Goal: Task Accomplishment & Management: Manage account settings

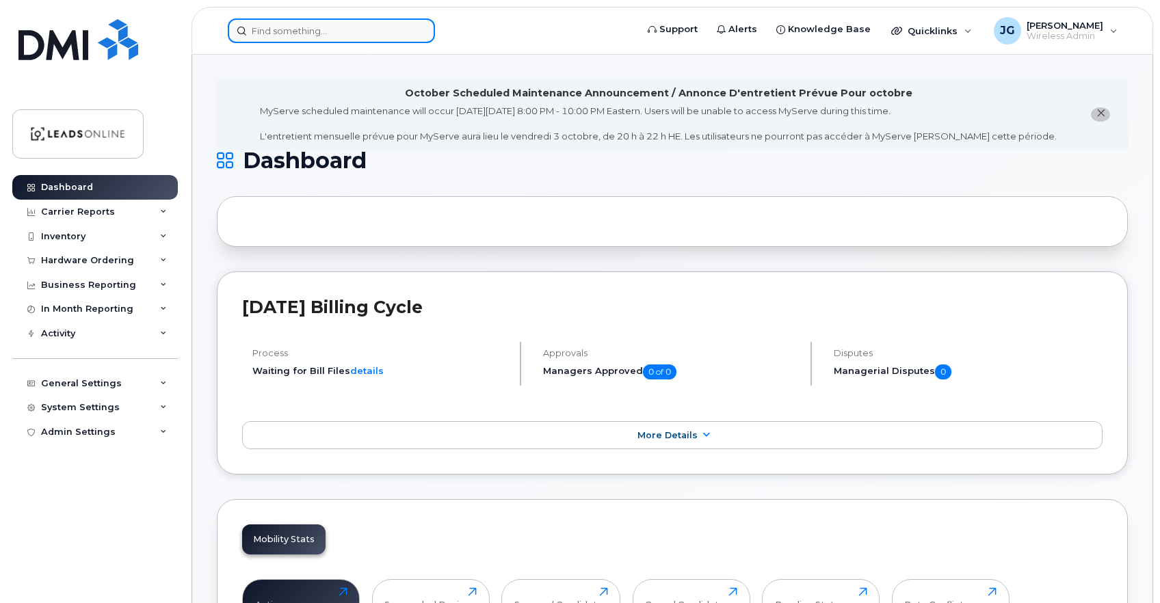
click at [302, 34] on input at bounding box center [331, 30] width 207 height 25
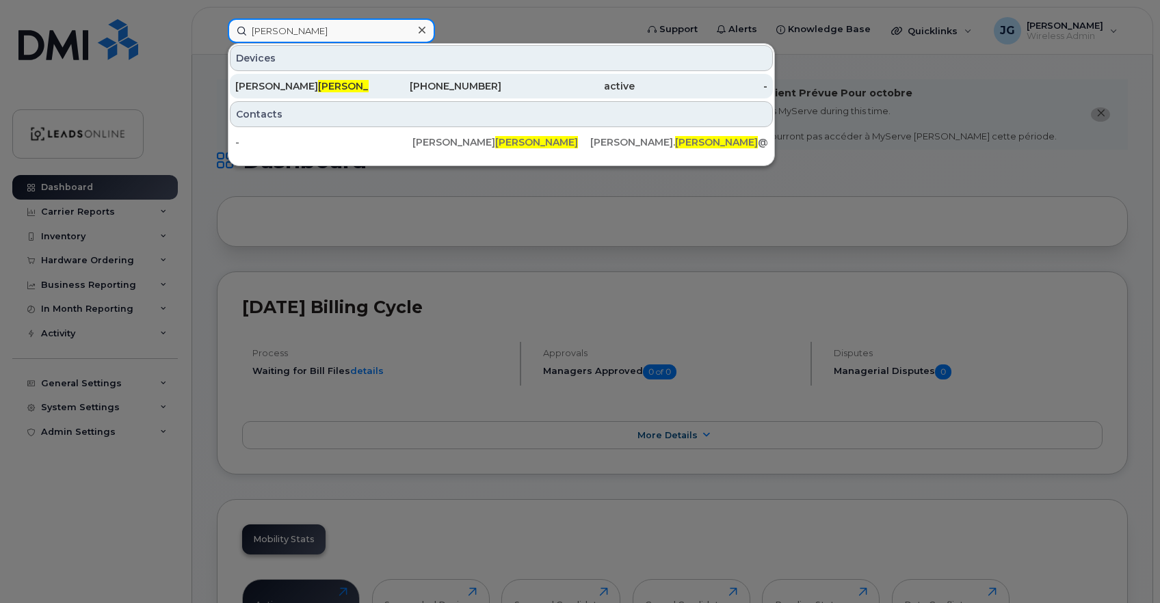
type input "doyon"
click at [318, 82] on span "Doyon" at bounding box center [359, 86] width 83 height 12
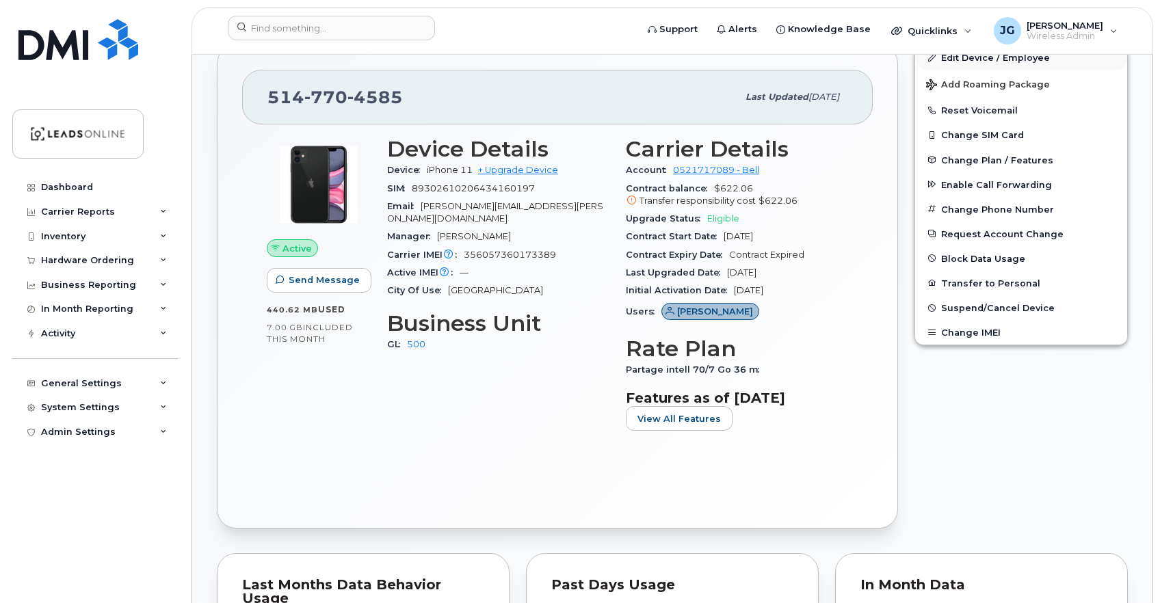
scroll to position [334, 0]
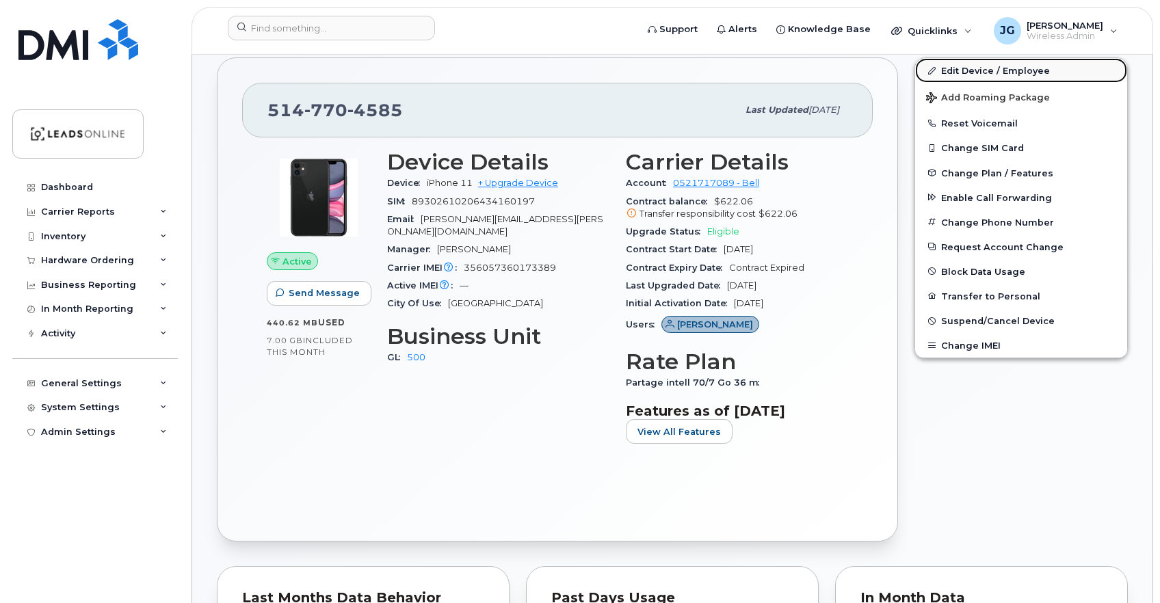
click at [950, 68] on link "Edit Device / Employee" at bounding box center [1021, 70] width 212 height 25
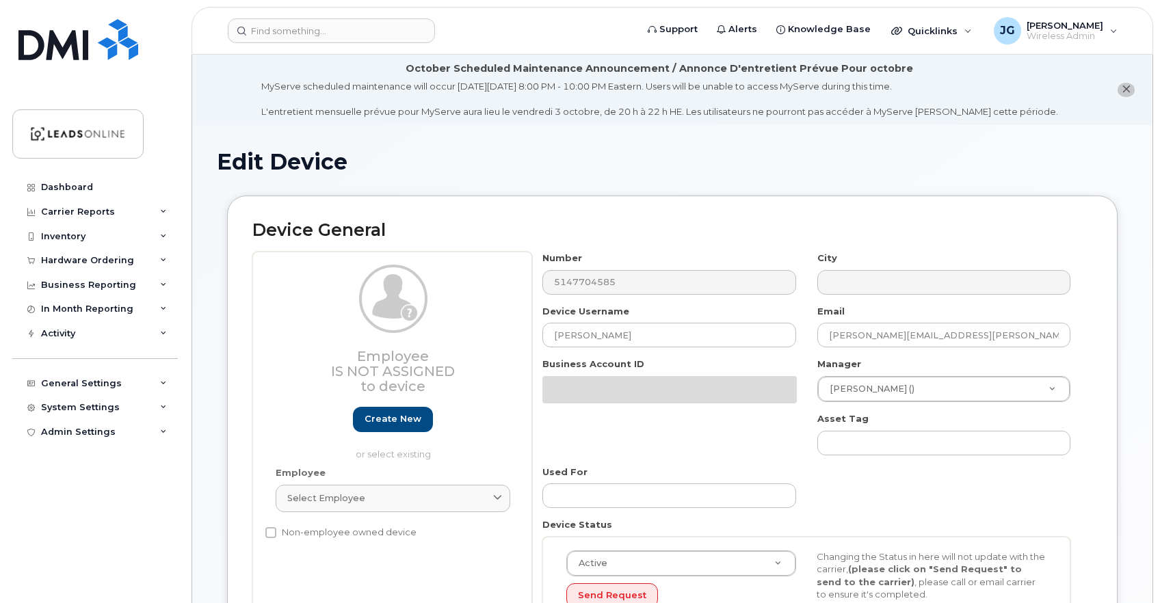
select select "162373"
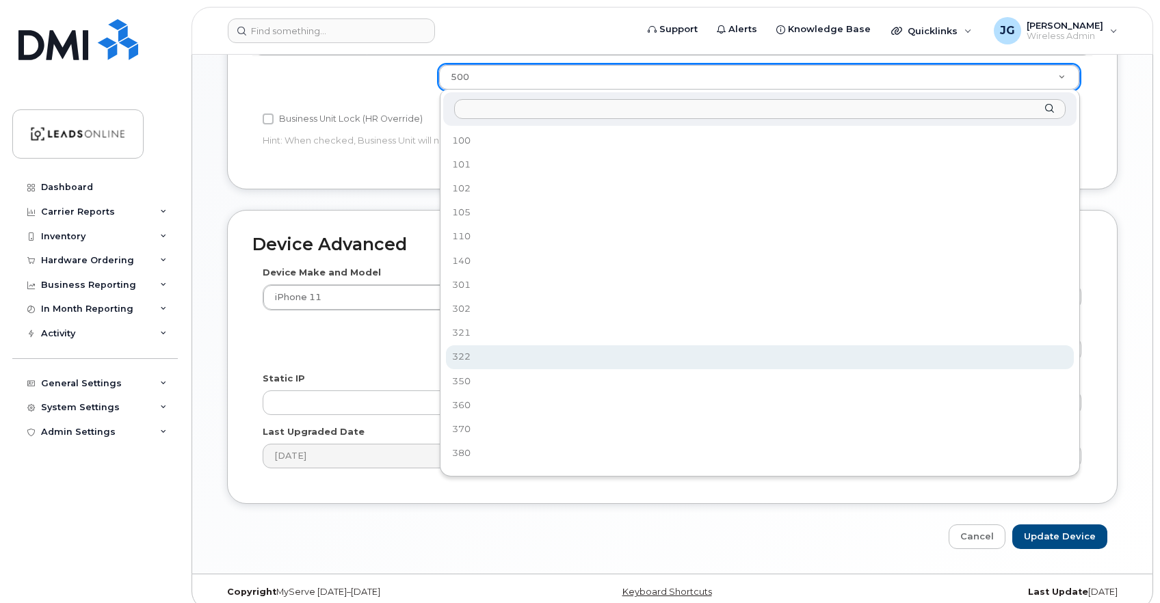
scroll to position [610, 0]
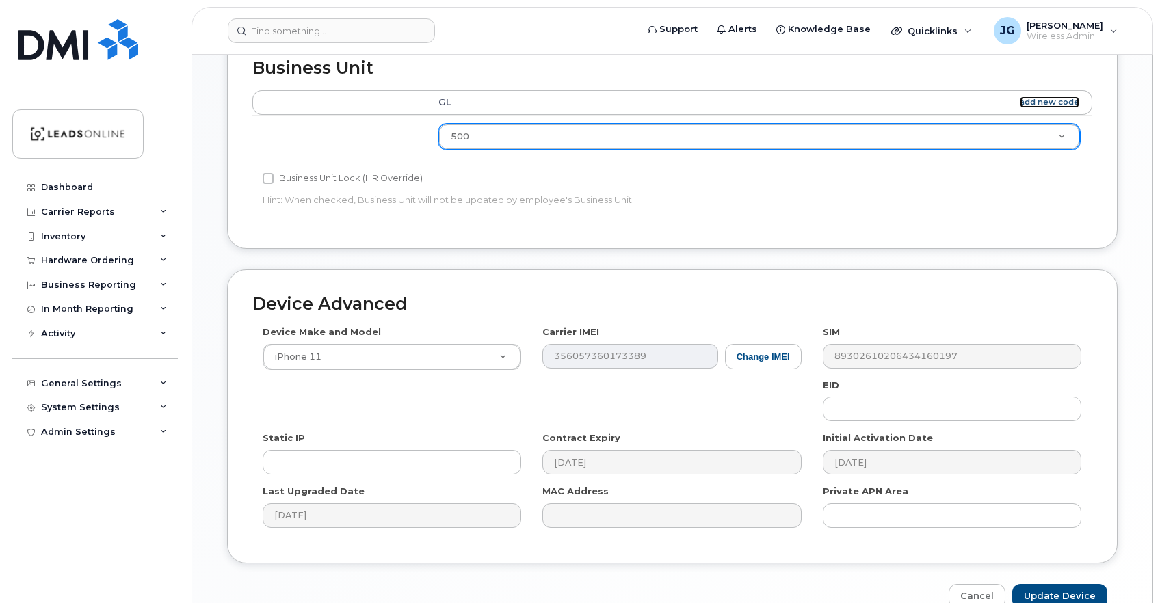
click at [1049, 98] on link "add new code" at bounding box center [1050, 102] width 60 height 12
click at [1053, 592] on input "Update Device" at bounding box center [1059, 596] width 95 height 25
type input "Saving..."
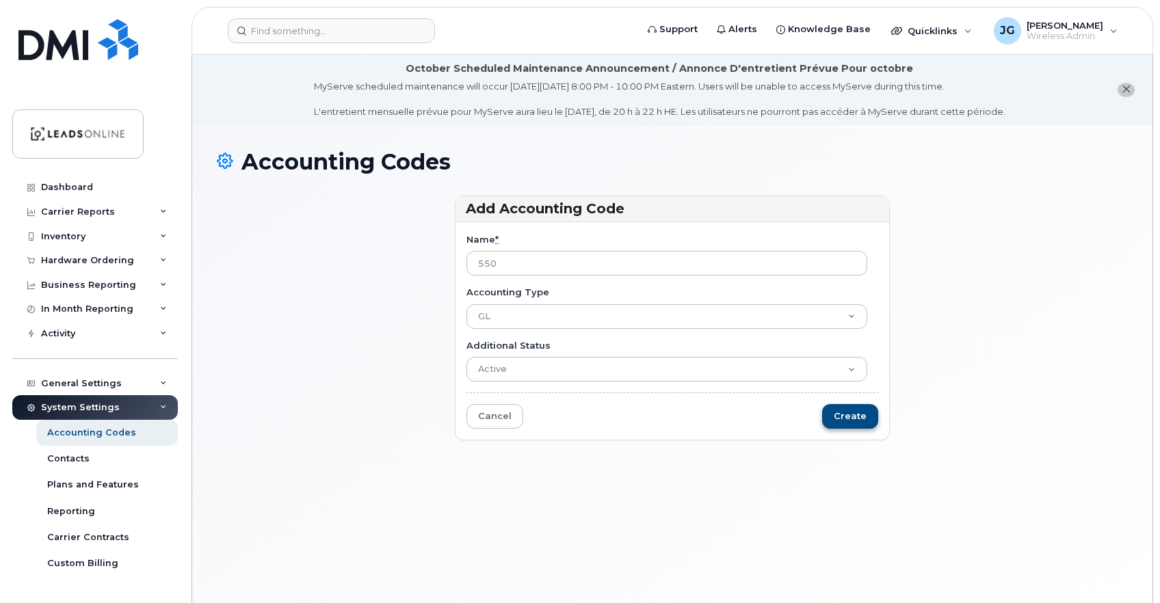
type input "550"
click at [852, 417] on input "Create" at bounding box center [850, 416] width 56 height 25
type input "Saving..."
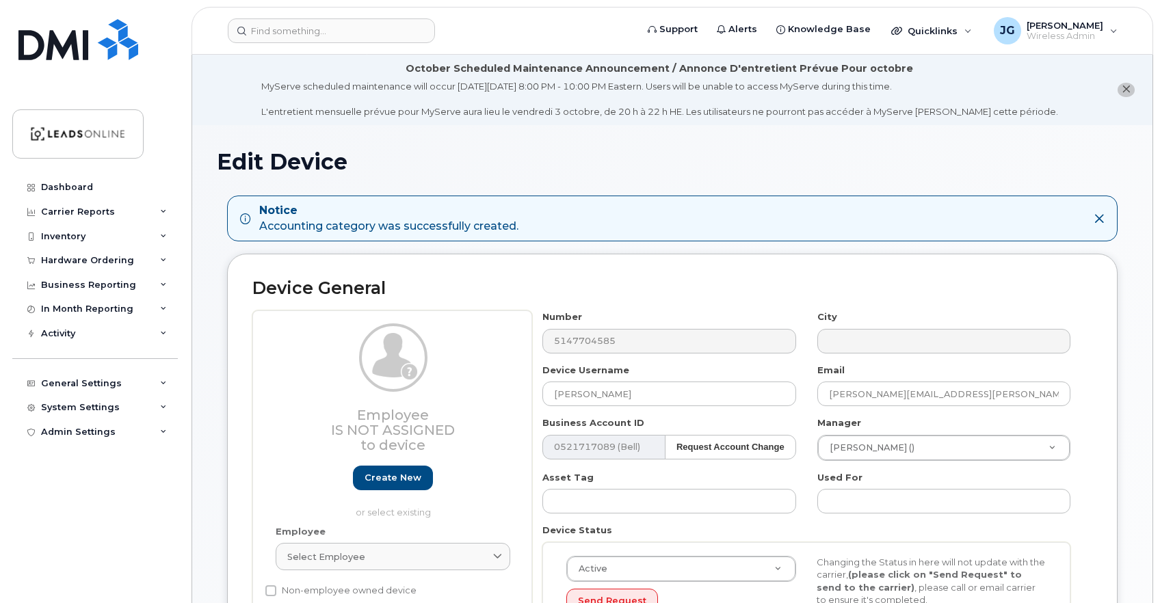
click at [754, 294] on h2 "Device General" at bounding box center [672, 288] width 840 height 19
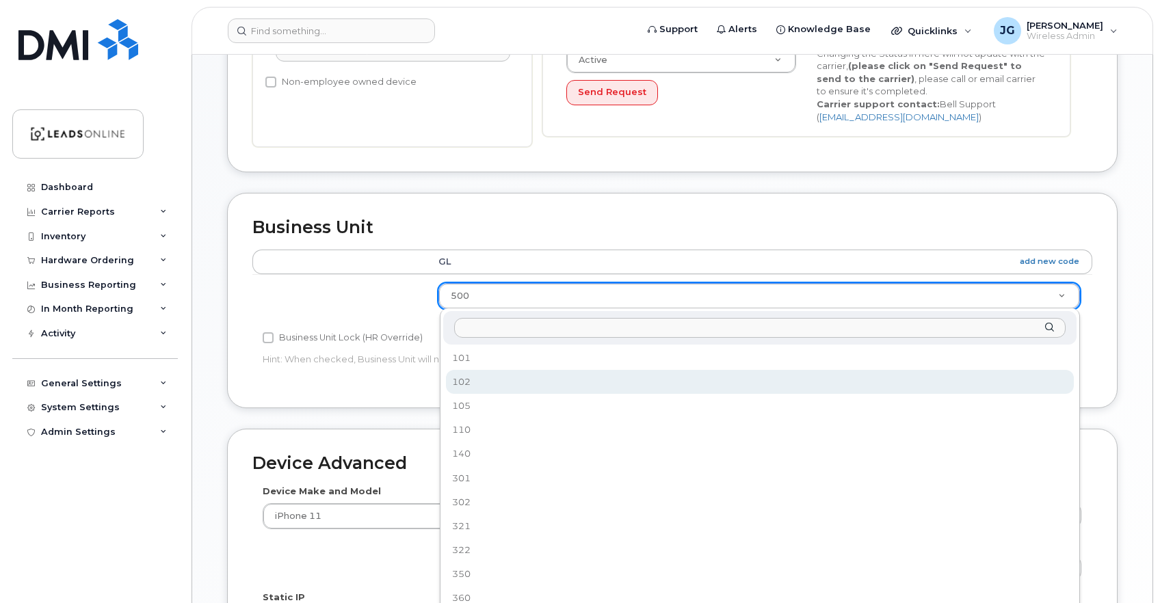
scroll to position [260, 0]
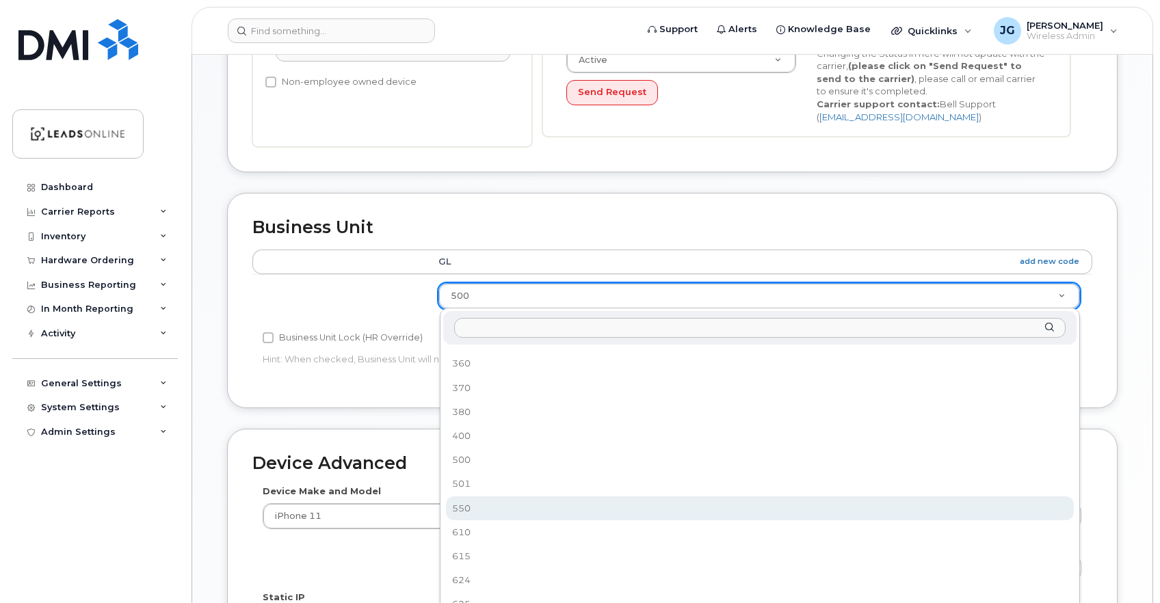
select select "36177116"
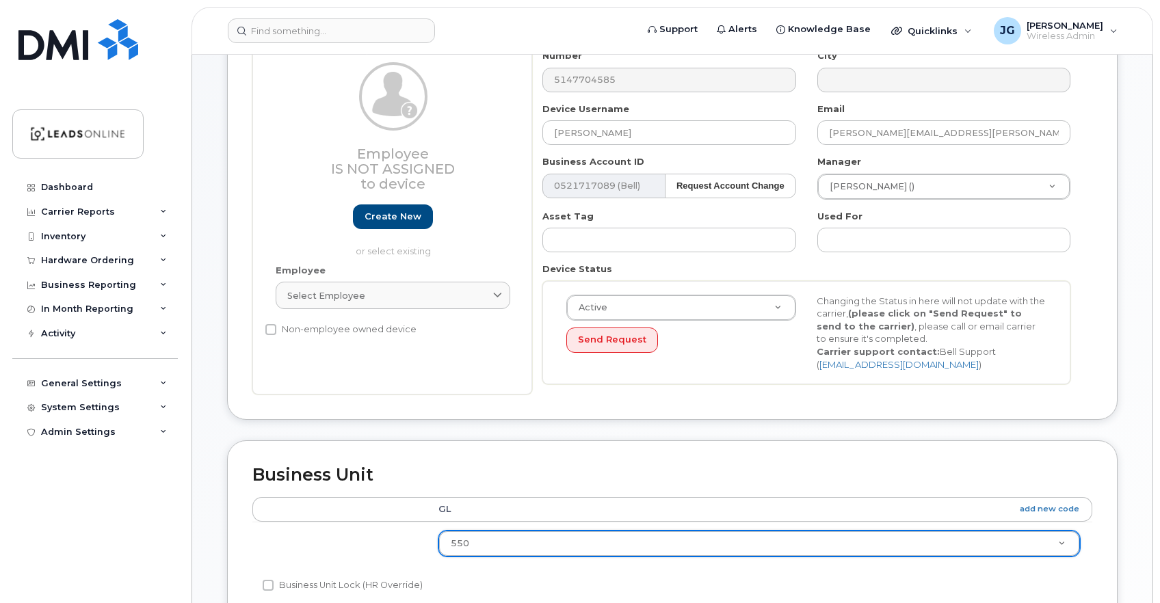
scroll to position [261, 0]
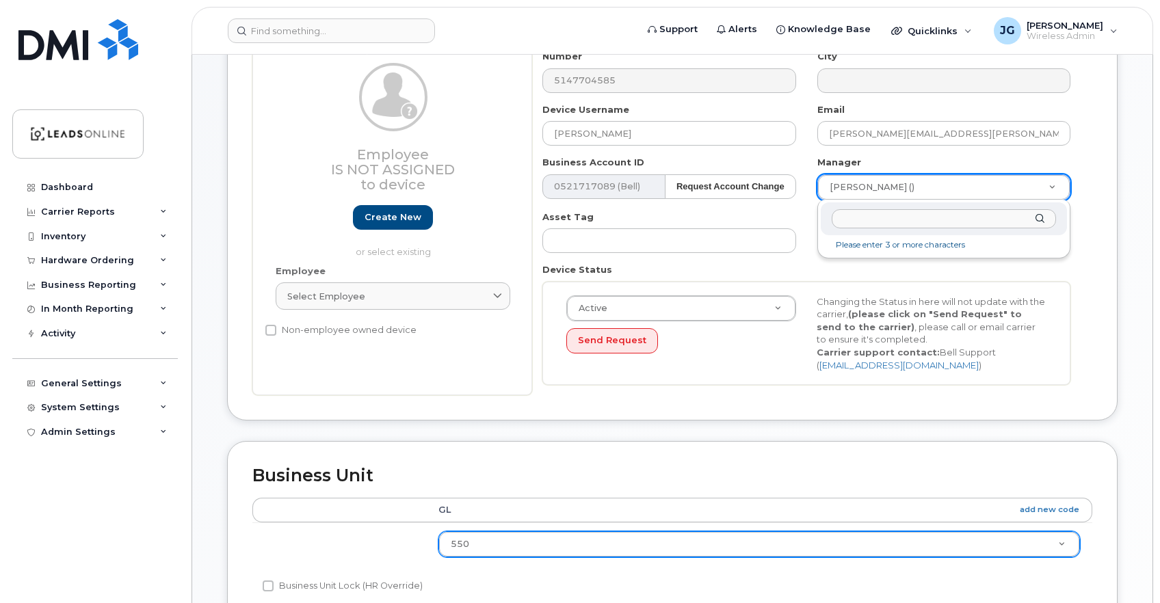
click at [889, 222] on input "text" at bounding box center [944, 219] width 224 height 20
type input "alicia"
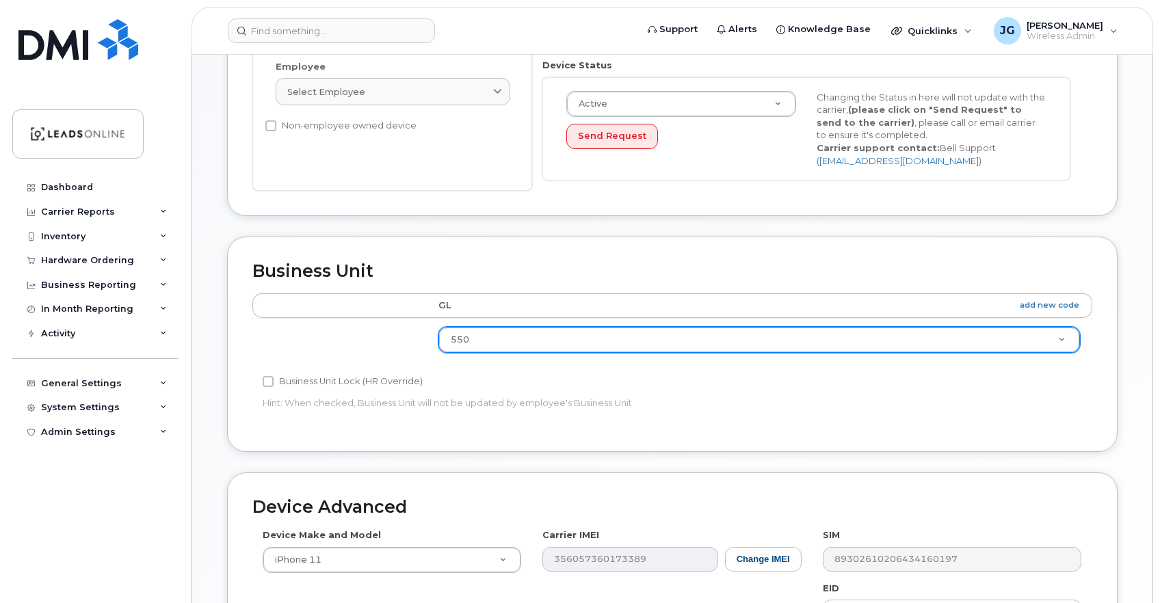
scroll to position [742, 0]
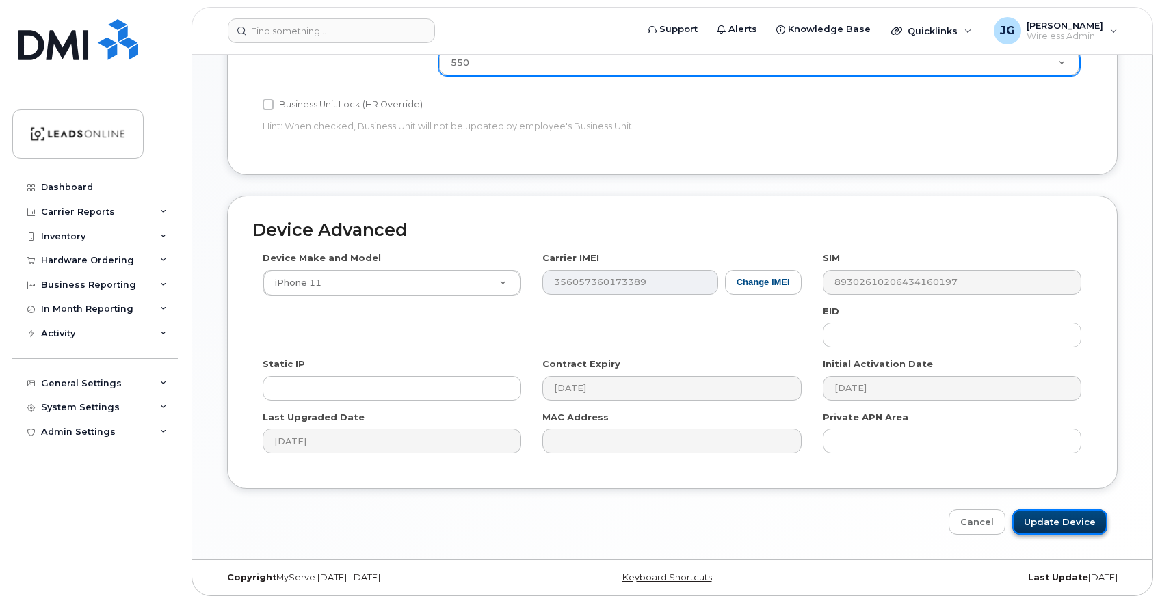
click at [1053, 526] on input "Update Device" at bounding box center [1059, 522] width 95 height 25
type input "Saving..."
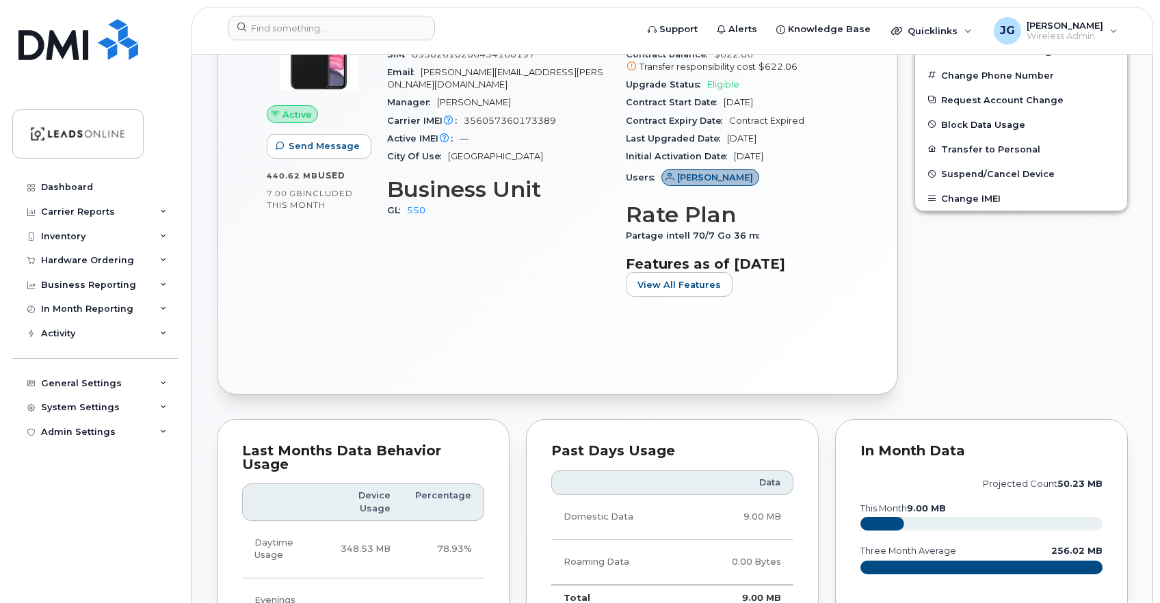
scroll to position [467, 0]
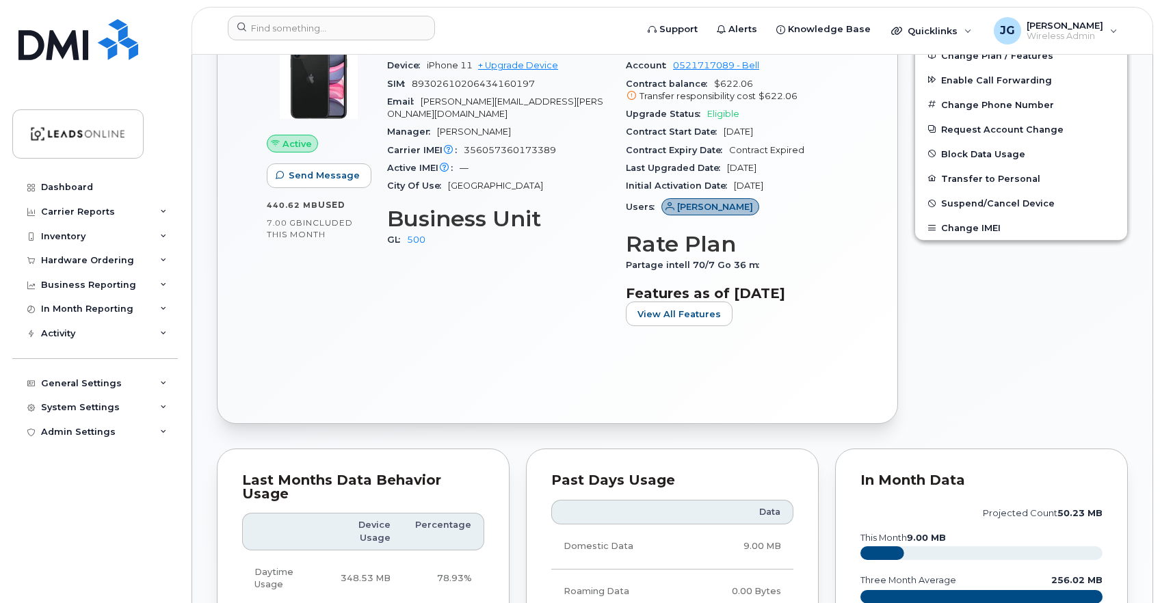
scroll to position [408, 0]
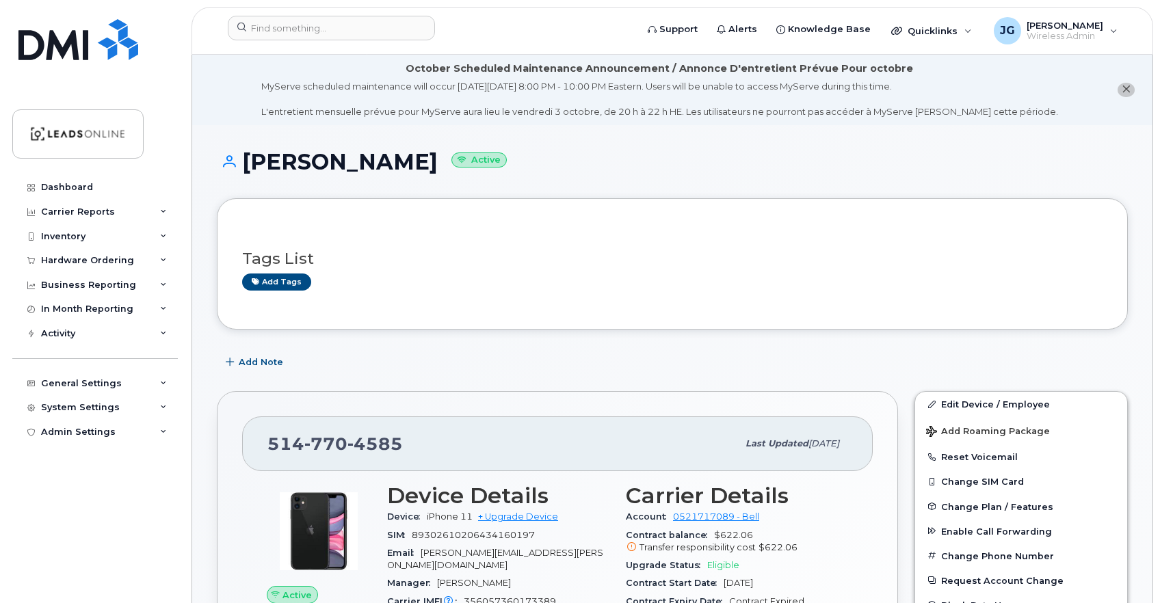
click at [969, 391] on div "Edit Device / Employee Add Roaming Package Reset Voicemail Change SIM Card Chan…" at bounding box center [1021, 541] width 213 height 301
click at [971, 401] on link "Edit Device / Employee" at bounding box center [1021, 404] width 212 height 25
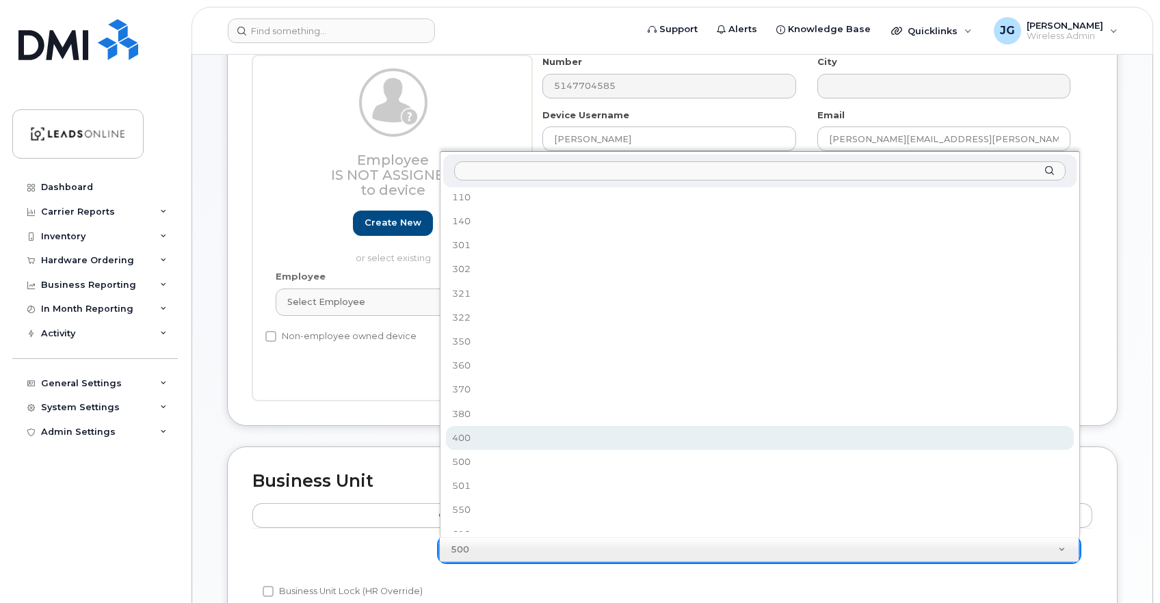
scroll to position [120, 0]
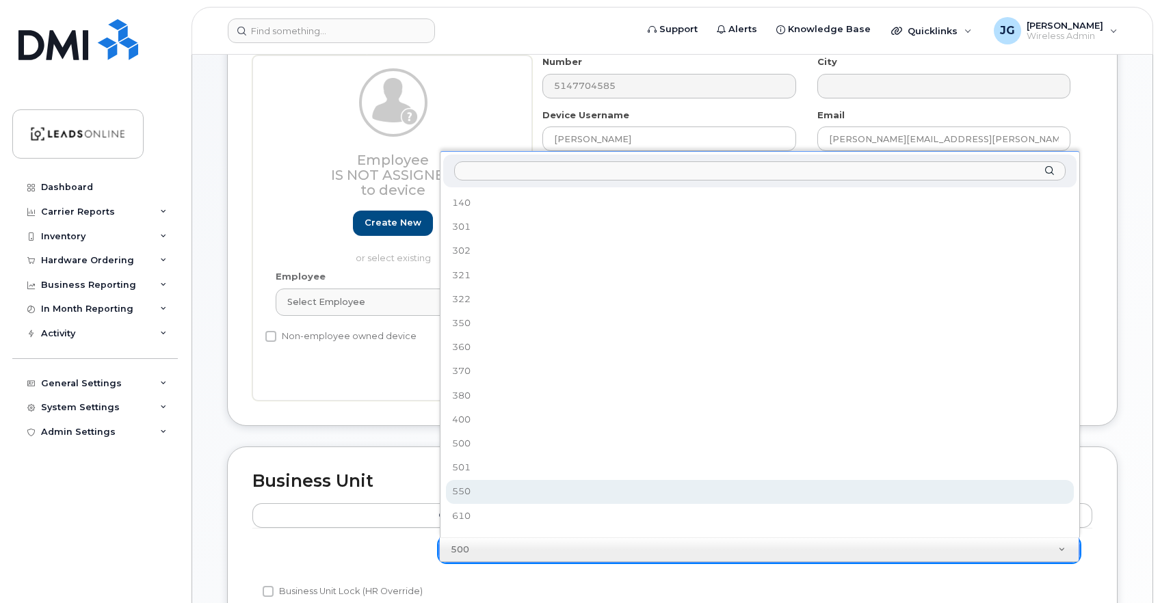
select select "36177116"
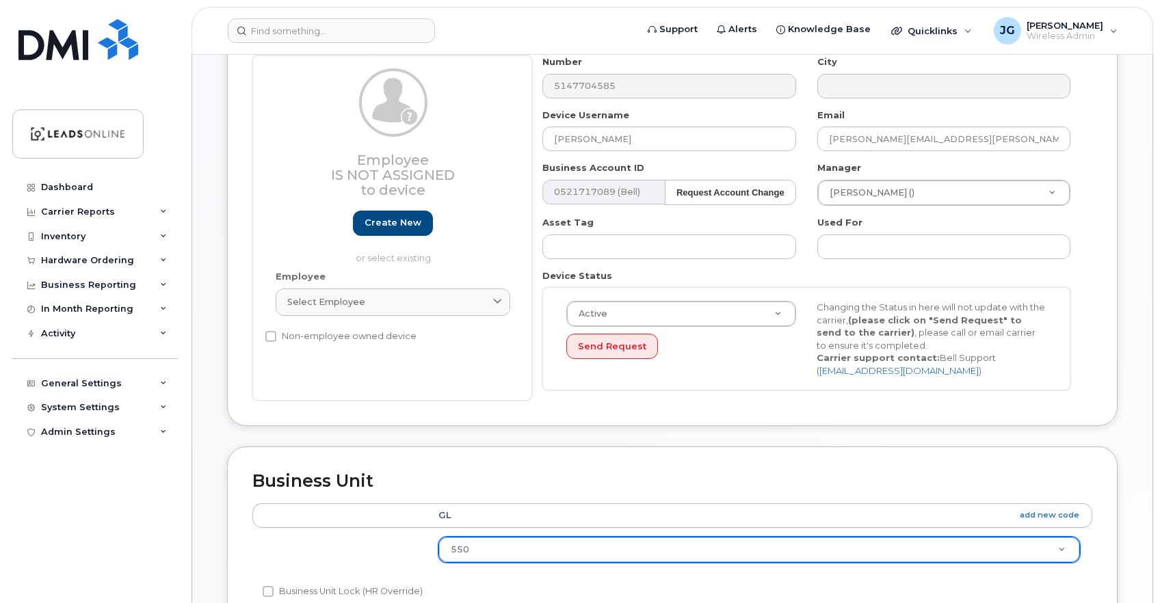
scroll to position [683, 0]
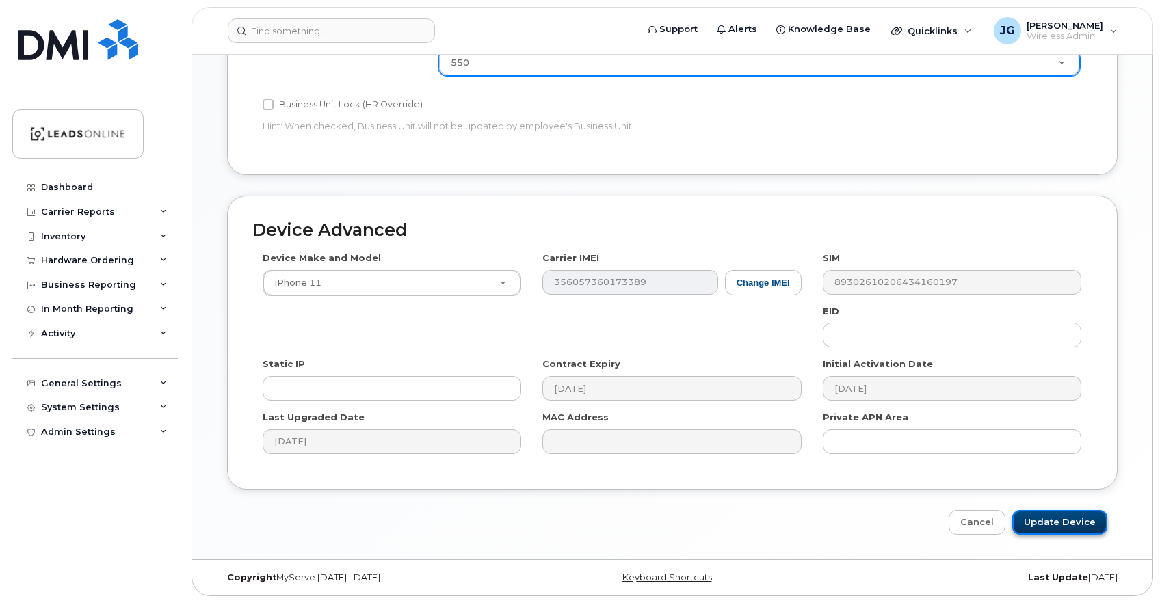
click at [1037, 523] on input "Update Device" at bounding box center [1059, 522] width 95 height 25
type input "Saving..."
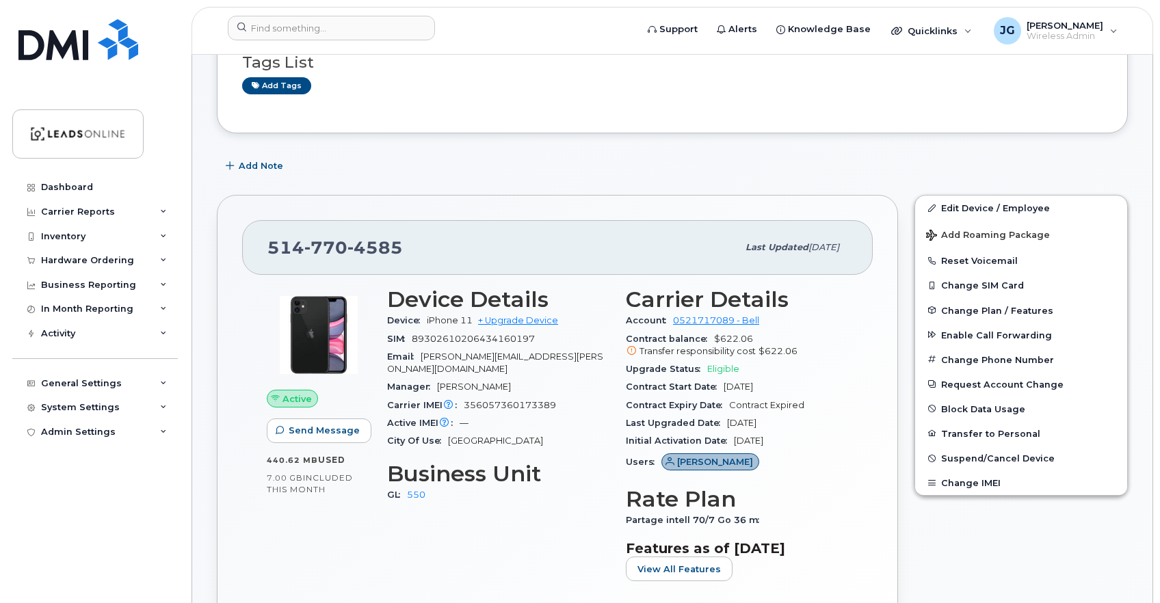
scroll to position [155, 0]
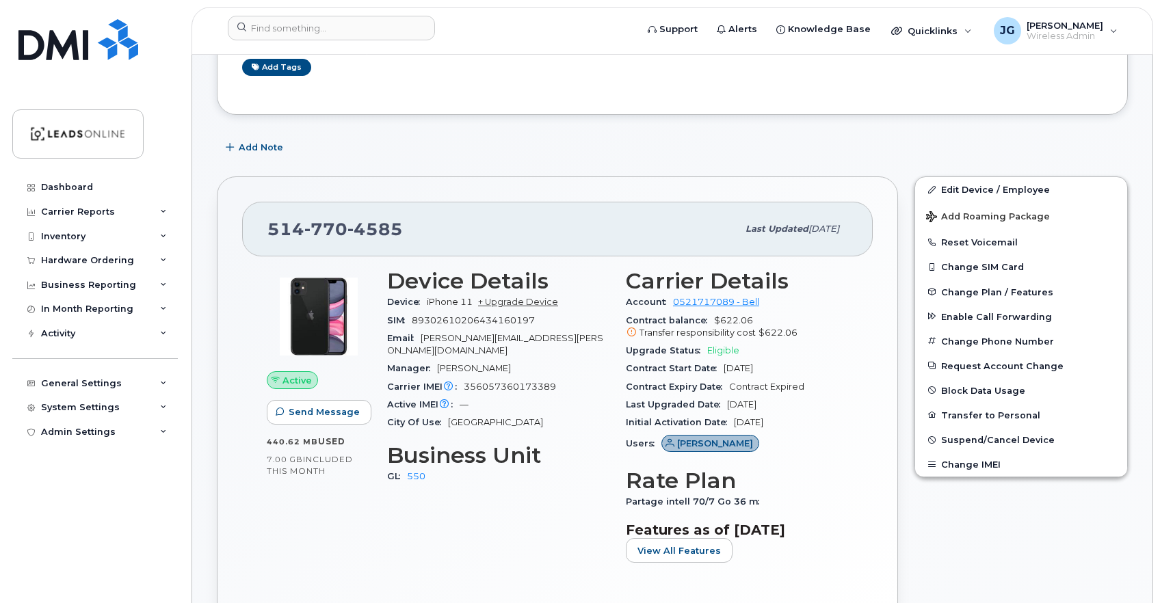
scroll to position [343, 0]
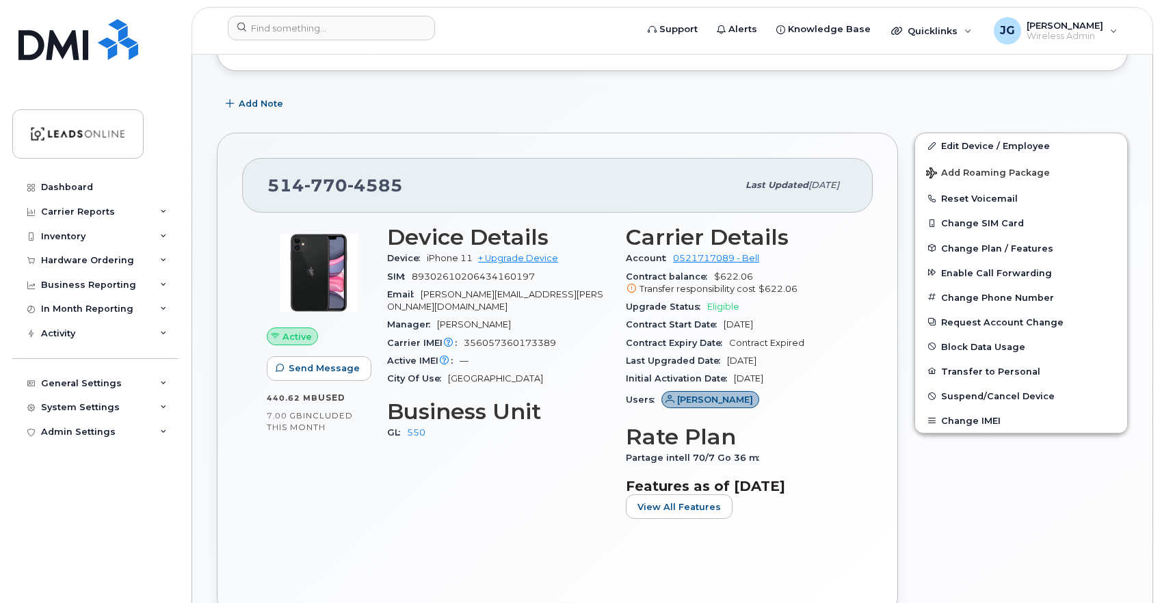
scroll to position [358, 0]
